Goal: Navigation & Orientation: Go to known website

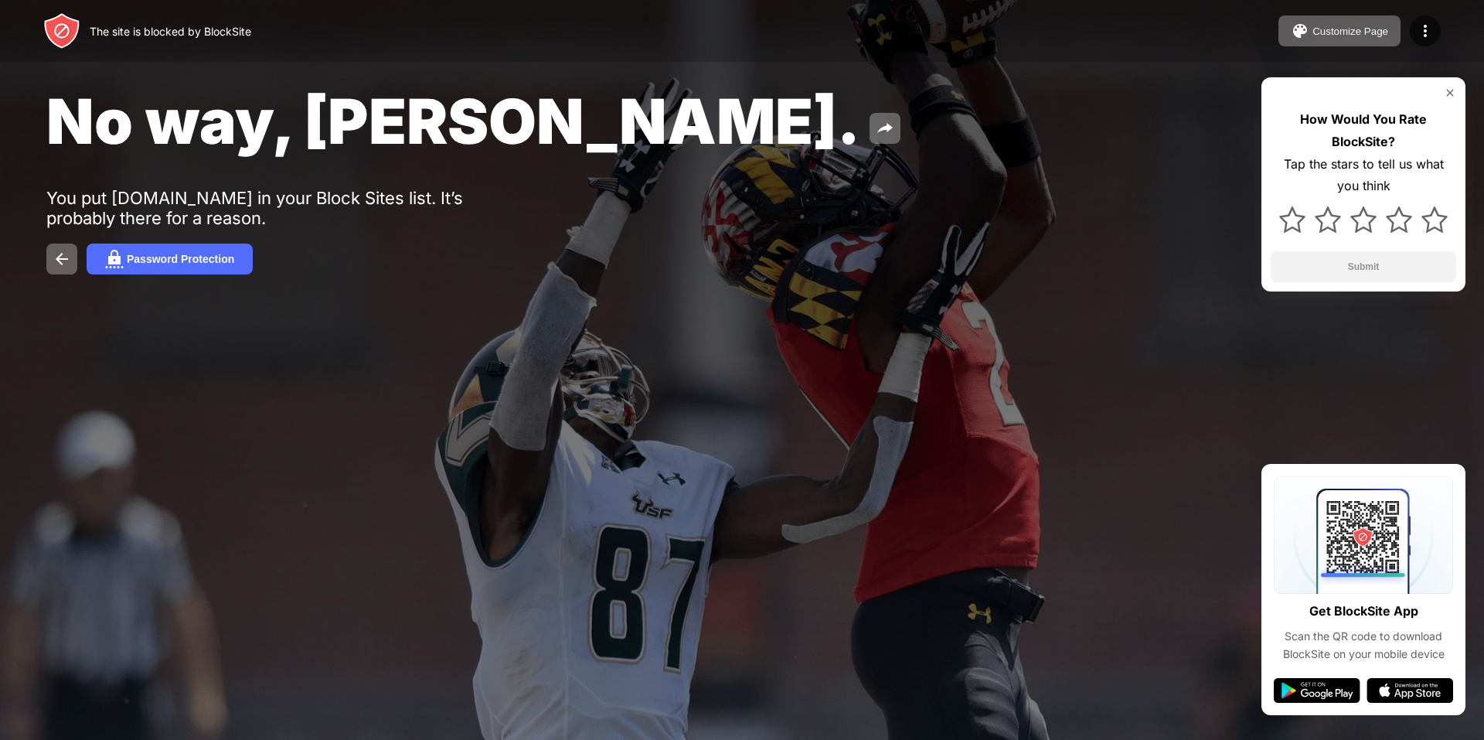
click at [1016, 145] on div "No way, [PERSON_NAME]." at bounding box center [602, 120] width 1113 height 75
